Goal: Task Accomplishment & Management: Complete application form

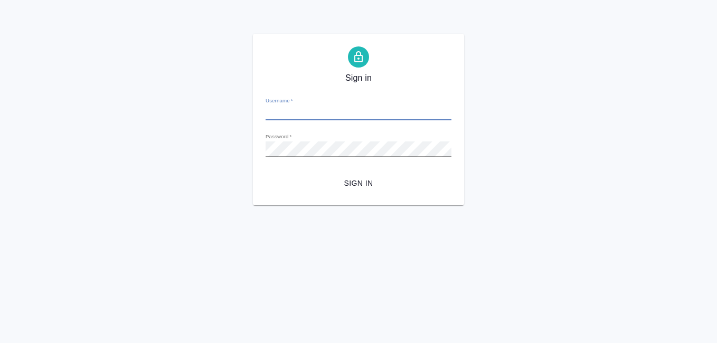
type input "[EMAIL_ADDRESS][DOMAIN_NAME]"
click at [360, 181] on span "Sign in" at bounding box center [358, 183] width 169 height 13
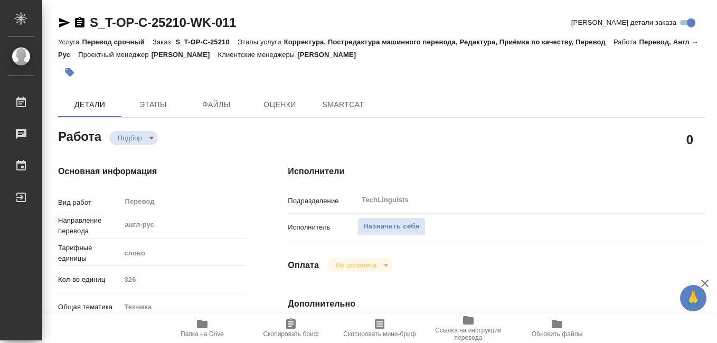
type textarea "x"
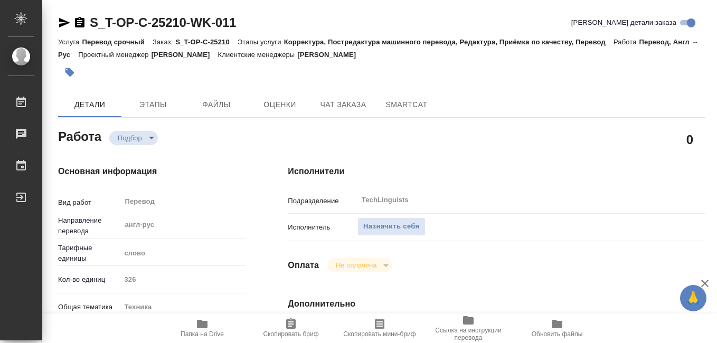
type textarea "x"
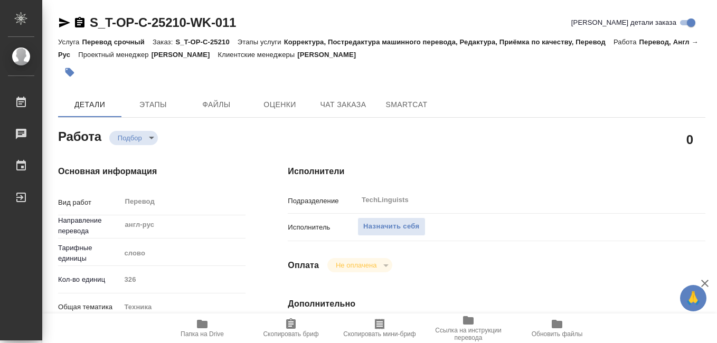
type textarea "x"
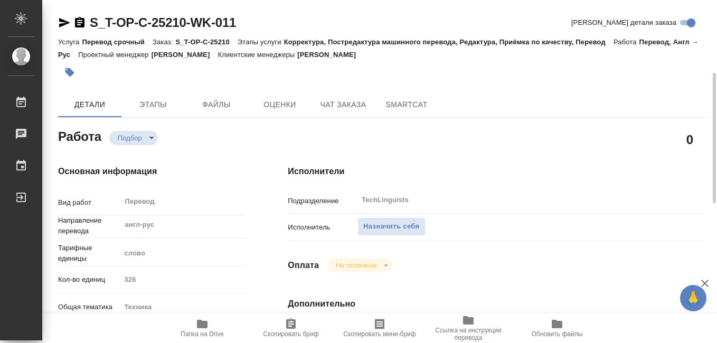
scroll to position [106, 0]
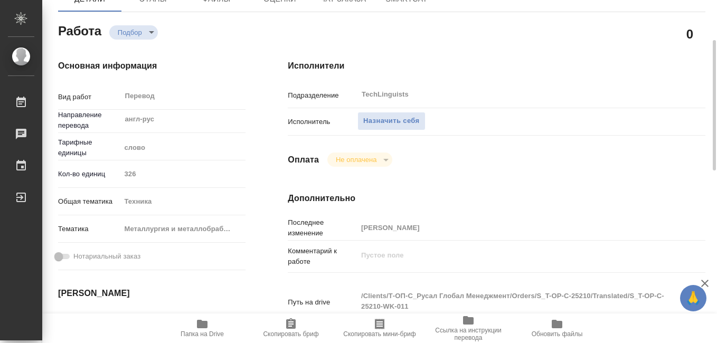
click at [203, 328] on icon "button" at bounding box center [202, 324] width 11 height 8
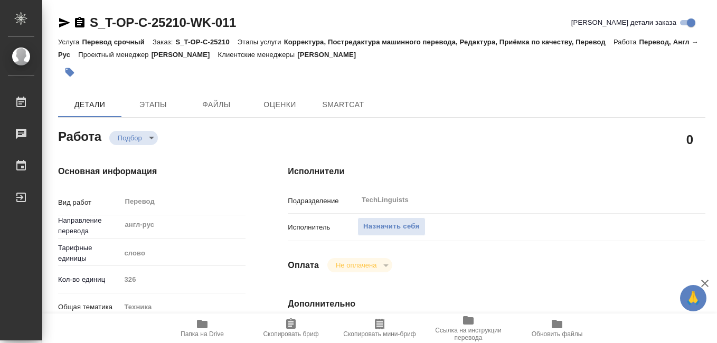
type textarea "x"
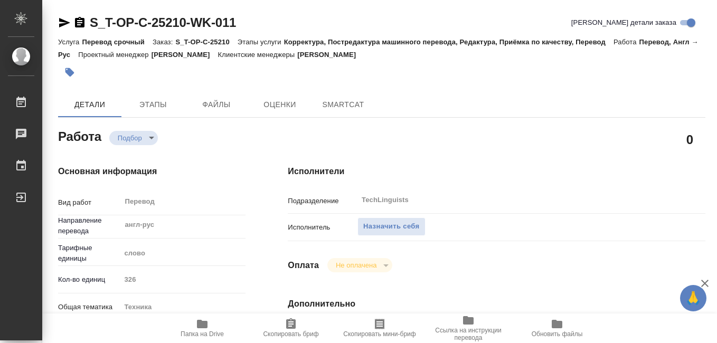
type textarea "x"
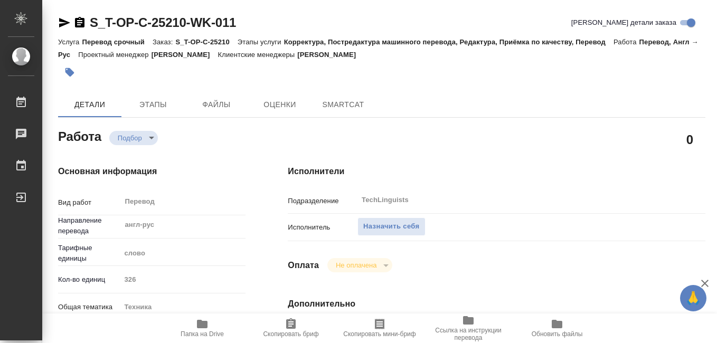
type textarea "x"
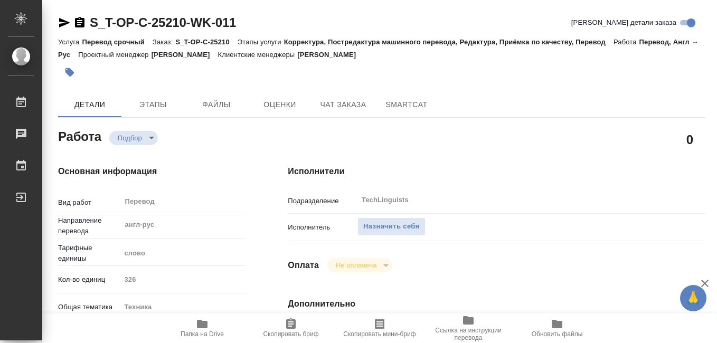
type textarea "x"
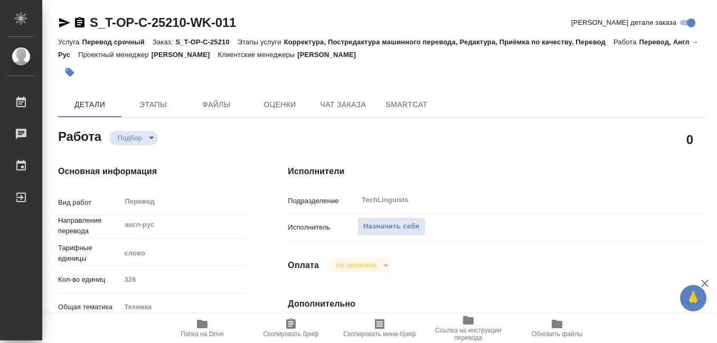
type textarea "x"
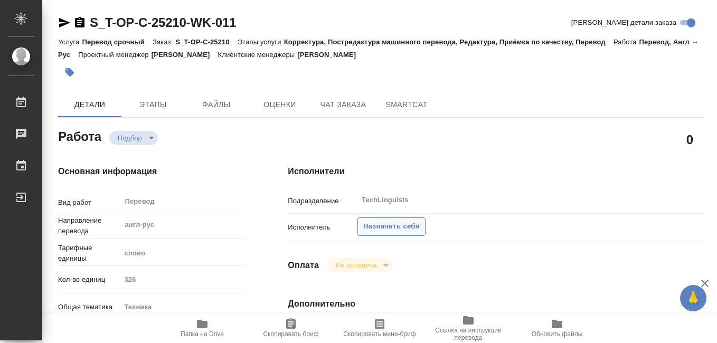
click at [382, 228] on span "Назначить себя" at bounding box center [392, 227] width 56 height 12
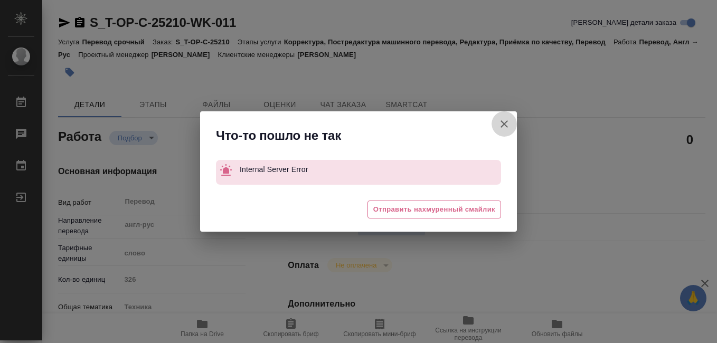
drag, startPoint x: 507, startPoint y: 124, endPoint x: 524, endPoint y: 100, distance: 29.5
click at [507, 123] on icon "button" at bounding box center [504, 124] width 13 height 13
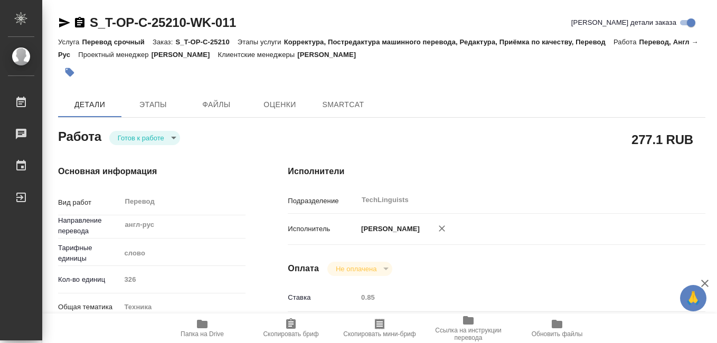
type textarea "x"
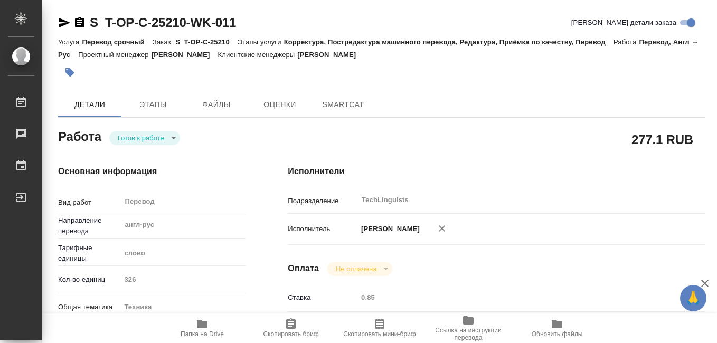
type textarea "x"
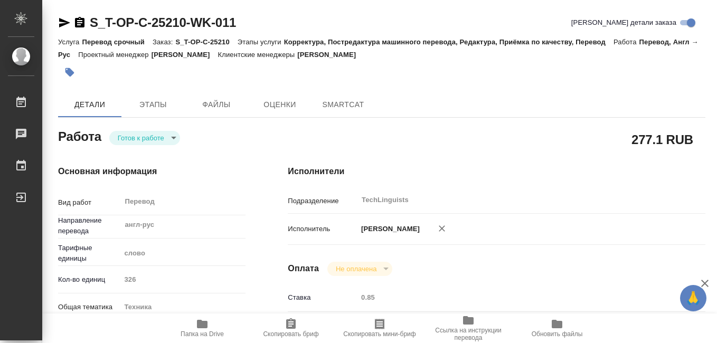
type textarea "x"
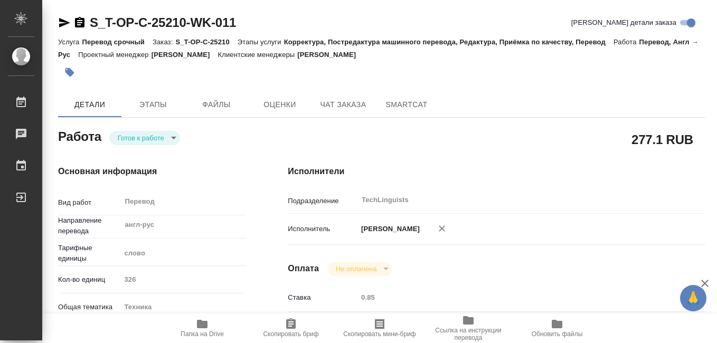
type textarea "x"
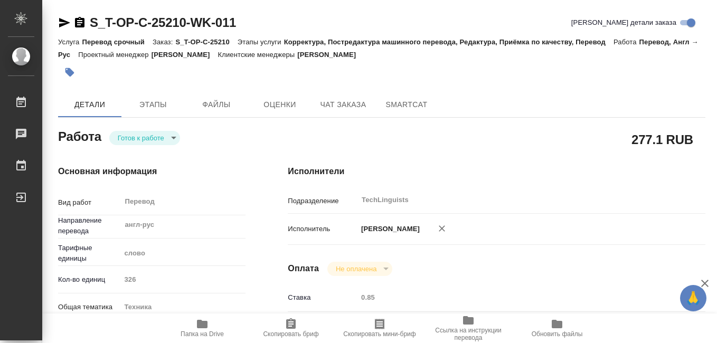
type textarea "x"
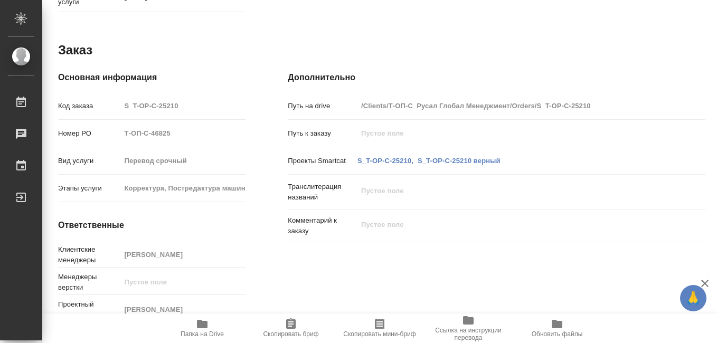
scroll to position [241, 0]
